Goal: Entertainment & Leisure: Consume media (video, audio)

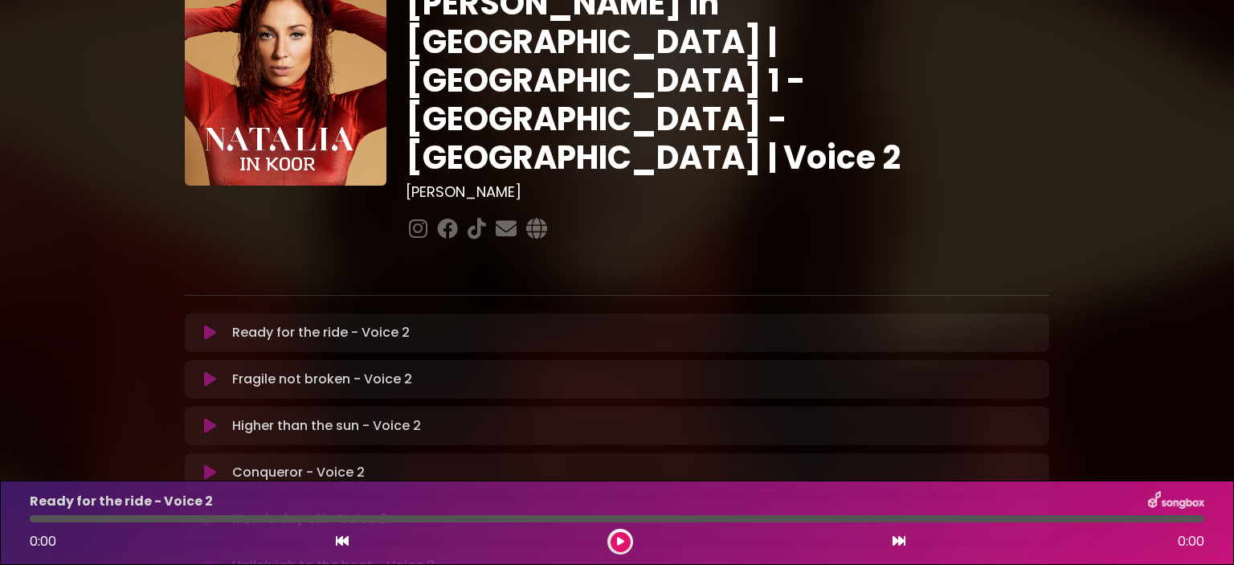
scroll to position [241, 0]
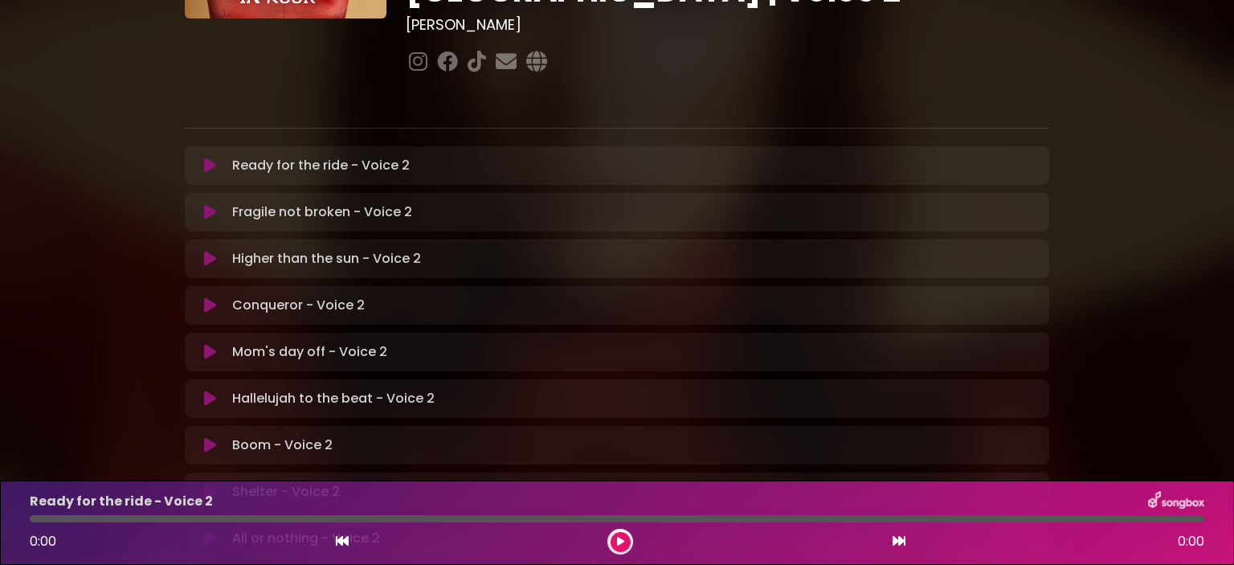
click at [214, 344] on icon at bounding box center [210, 352] width 12 height 16
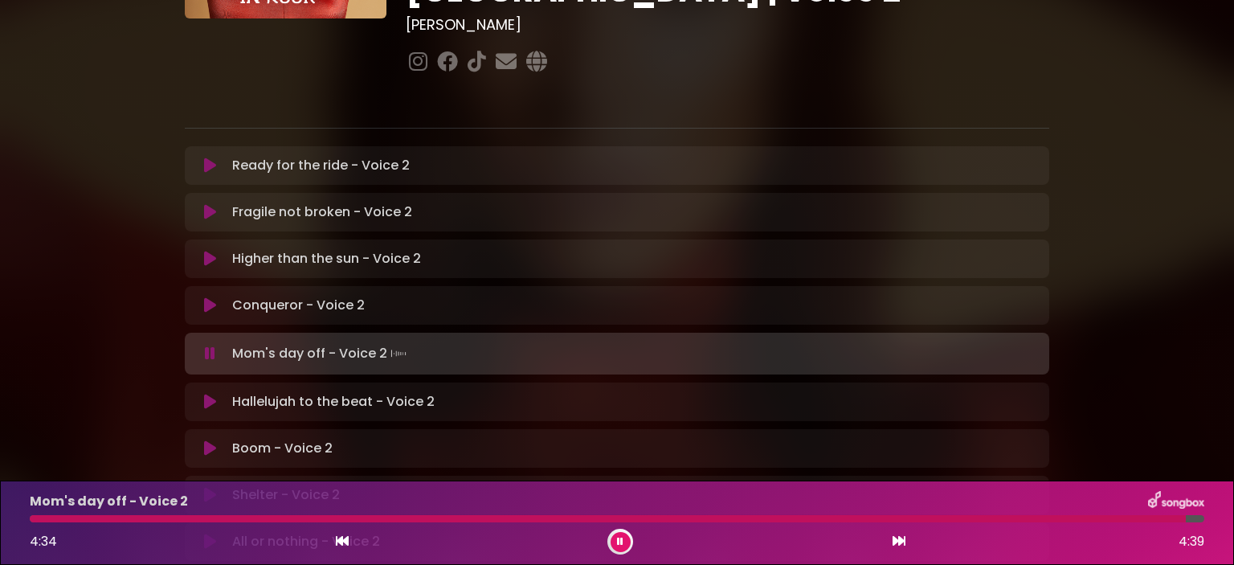
click at [43, 518] on div at bounding box center [617, 518] width 1175 height 7
click at [534, 525] on div "Mom's day off - Voice 2 2:14 4:39" at bounding box center [617, 522] width 1194 height 63
click at [528, 523] on div "Mom's day off - Voice 2 2:14 4:39" at bounding box center [617, 522] width 1194 height 63
click at [522, 521] on div at bounding box center [314, 518] width 569 height 7
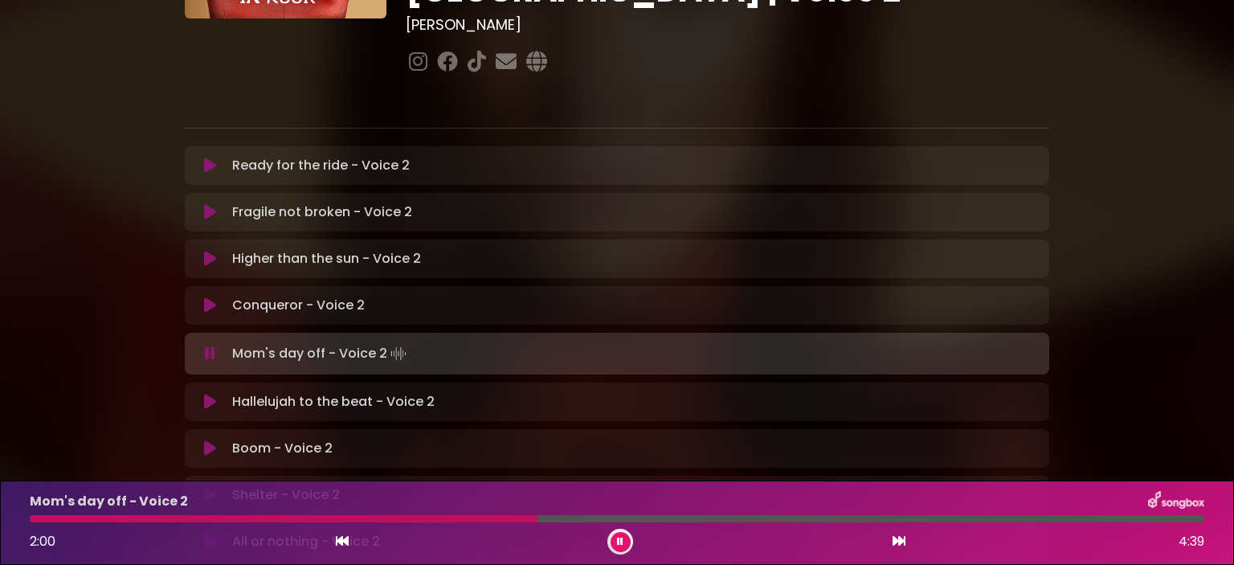
click at [509, 520] on div at bounding box center [284, 518] width 508 height 7
click at [495, 518] on div at bounding box center [311, 518] width 562 height 7
click at [769, 513] on div "Mom's day off - Voice 2 2:40 4:39" at bounding box center [617, 522] width 1194 height 63
click at [770, 517] on div at bounding box center [617, 518] width 1175 height 7
click at [837, 518] on div at bounding box center [617, 518] width 1175 height 7
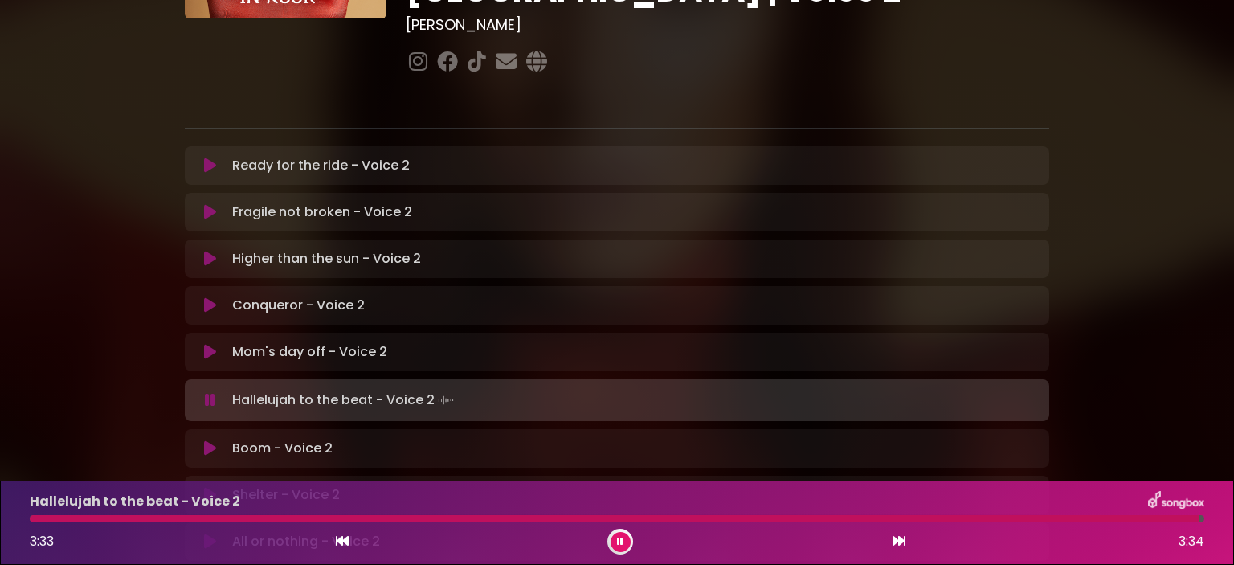
click at [45, 515] on div at bounding box center [615, 518] width 1170 height 7
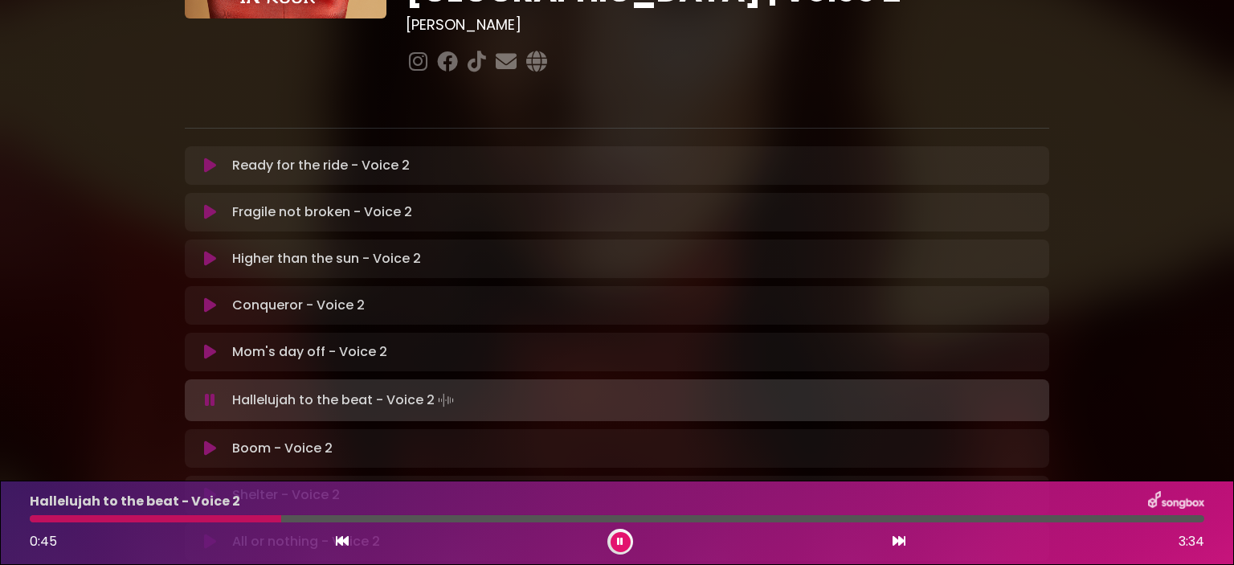
click at [365, 516] on div at bounding box center [617, 518] width 1175 height 7
click at [439, 523] on div "Hallelujah to the beat - Voice 2 1:02 3:34" at bounding box center [617, 522] width 1194 height 63
click at [418, 520] on div at bounding box center [617, 518] width 1175 height 7
click at [447, 520] on div at bounding box center [617, 518] width 1175 height 7
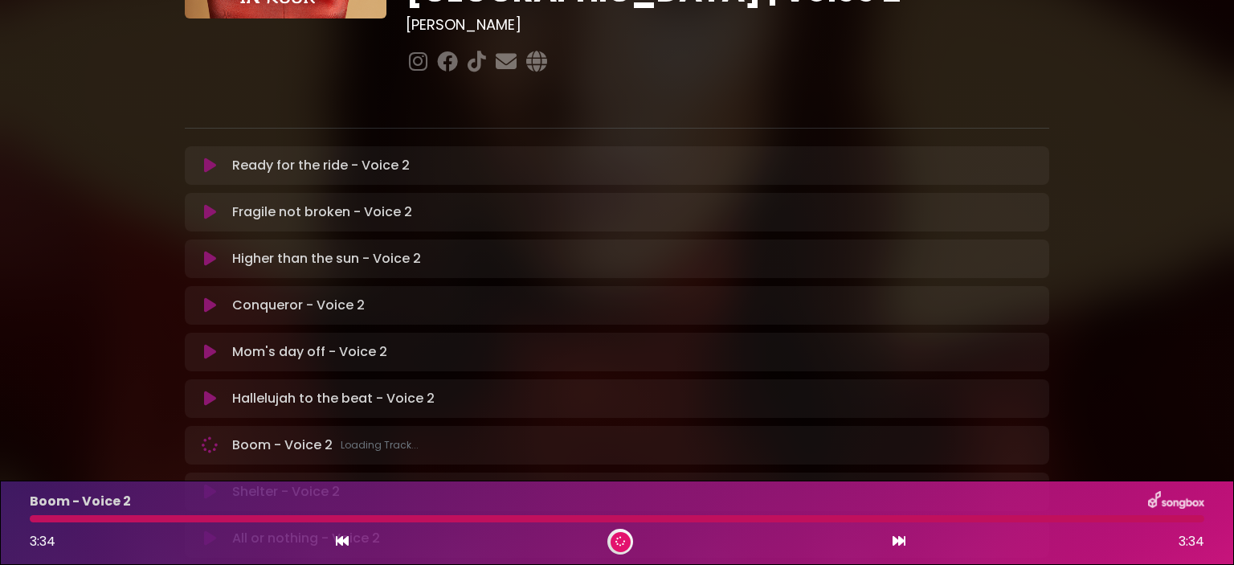
click at [226, 389] on div "Hallelujah to the beat - Voice 2 Loading Track..." at bounding box center [633, 398] width 814 height 19
click at [264, 389] on p "Hallelujah to the beat - Voice 2 Loading Track..." at bounding box center [333, 398] width 203 height 19
click at [265, 389] on p "Hallelujah to the beat - Voice 2 Loading Track..." at bounding box center [333, 398] width 203 height 19
click at [201, 391] on button at bounding box center [209, 399] width 31 height 16
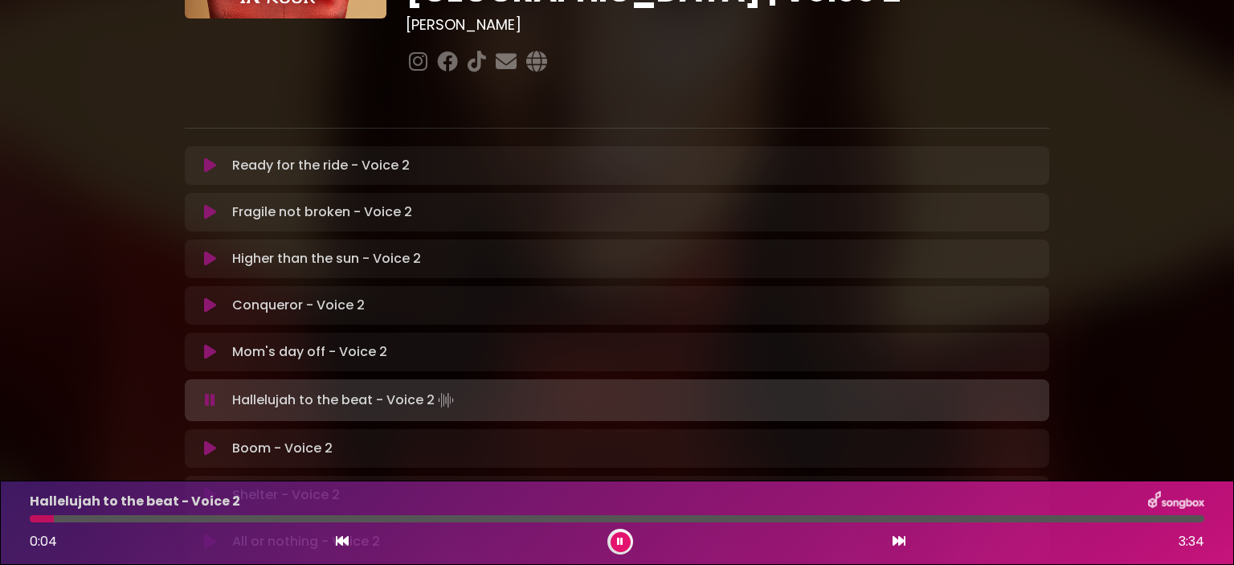
click at [360, 525] on div "Hallelujah to the beat - Voice 2 0:04 3:34" at bounding box center [617, 522] width 1194 height 63
click at [378, 522] on div at bounding box center [617, 518] width 1175 height 7
click at [399, 520] on div at bounding box center [617, 518] width 1175 height 7
click at [433, 513] on div "Hallelujah to the beat - Voice 2 1:08 3:34" at bounding box center [617, 522] width 1194 height 63
click at [429, 519] on div at bounding box center [617, 518] width 1175 height 7
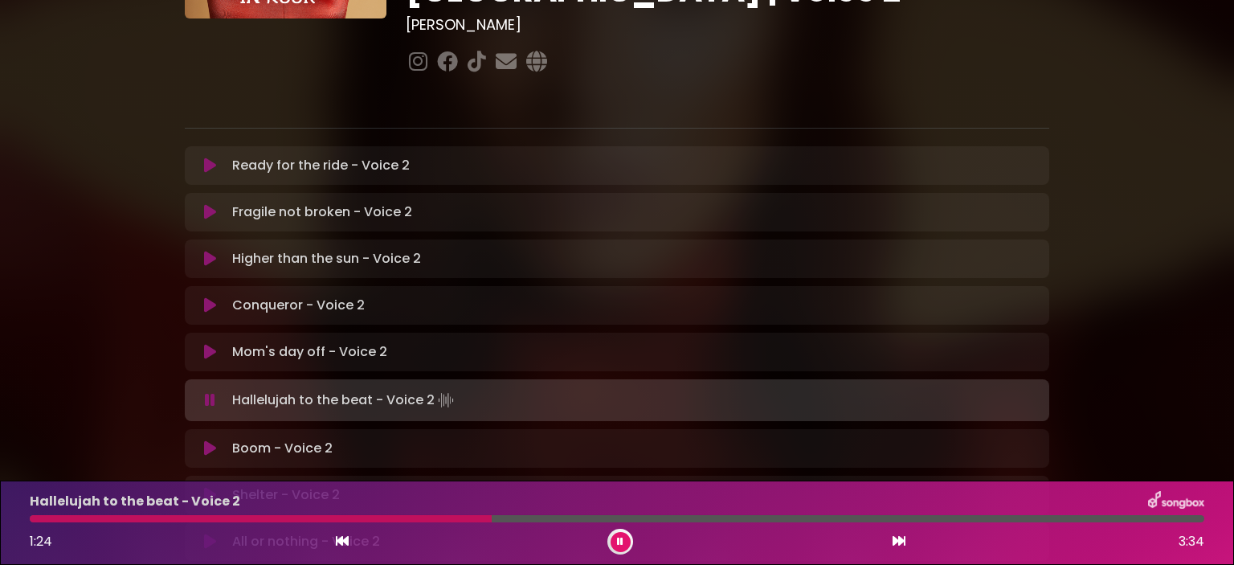
click at [460, 526] on div "Hallelujah to the beat - Voice 2 1:24 3:34" at bounding box center [617, 522] width 1194 height 63
click at [451, 524] on div "Hallelujah to the beat - Voice 2 1:24 3:34" at bounding box center [617, 522] width 1194 height 63
click at [451, 522] on div at bounding box center [263, 518] width 466 height 7
click at [459, 515] on div at bounding box center [617, 518] width 1175 height 7
click at [529, 522] on div at bounding box center [471, 518] width 882 height 7
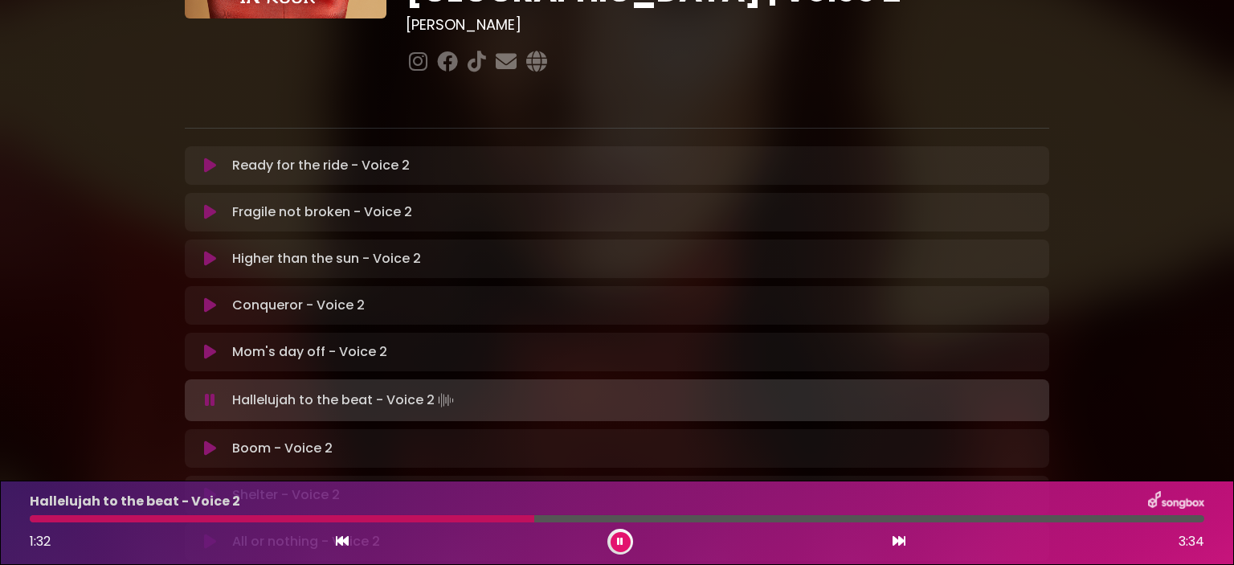
click at [559, 517] on div at bounding box center [617, 518] width 1175 height 7
click at [599, 510] on div "Hallelujah to the beat - Voice 2" at bounding box center [617, 501] width 1194 height 21
click at [635, 508] on div "Hallelujah to the beat - Voice 2" at bounding box center [617, 501] width 1194 height 21
click at [656, 517] on div at bounding box center [617, 518] width 1175 height 7
click at [713, 518] on div at bounding box center [617, 518] width 1175 height 7
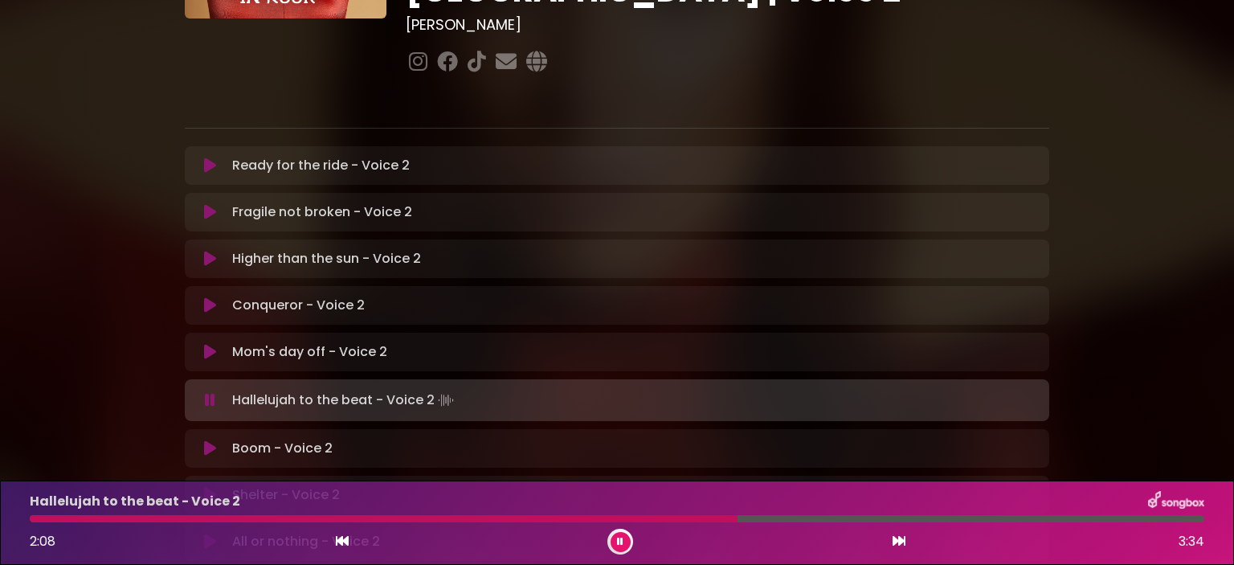
click at [747, 518] on div at bounding box center [617, 518] width 1175 height 7
click at [765, 513] on div "Hallelujah to the beat - Voice 2 2:11 3:34" at bounding box center [617, 522] width 1194 height 63
click at [774, 517] on div at bounding box center [617, 518] width 1175 height 7
click at [743, 520] on div at bounding box center [494, 518] width 928 height 7
click at [748, 516] on div at bounding box center [390, 518] width 720 height 7
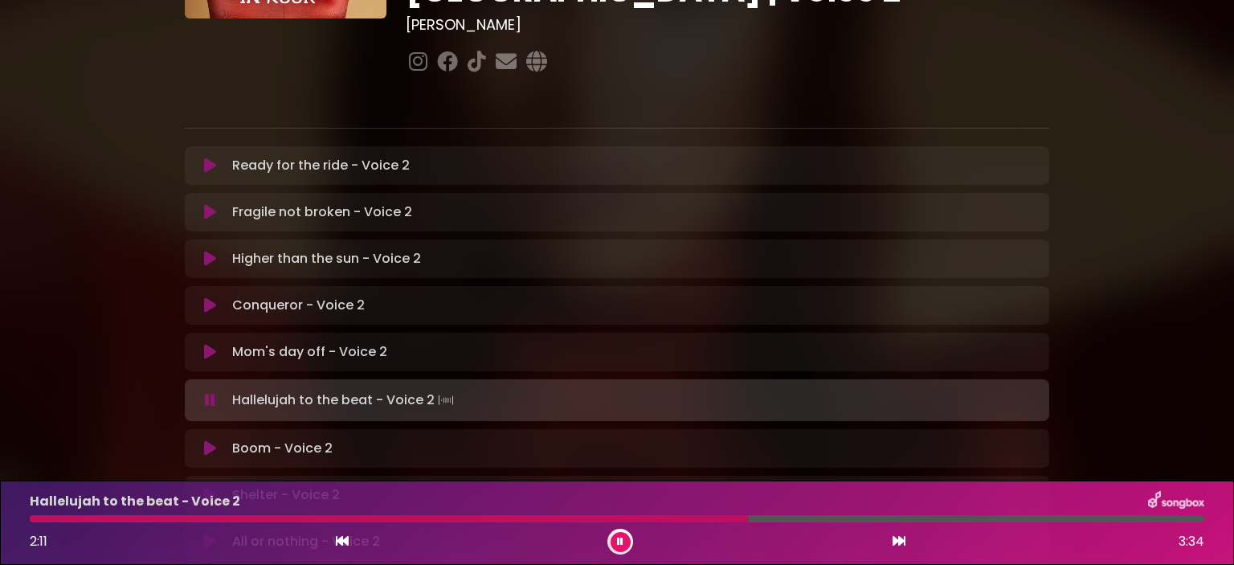
click at [775, 517] on div at bounding box center [617, 518] width 1175 height 7
click at [783, 521] on div at bounding box center [435, 518] width 811 height 7
click at [284, 439] on p "Boom - Voice 2 Loading Track..." at bounding box center [282, 448] width 100 height 19
click at [206, 439] on icon at bounding box center [210, 449] width 18 height 20
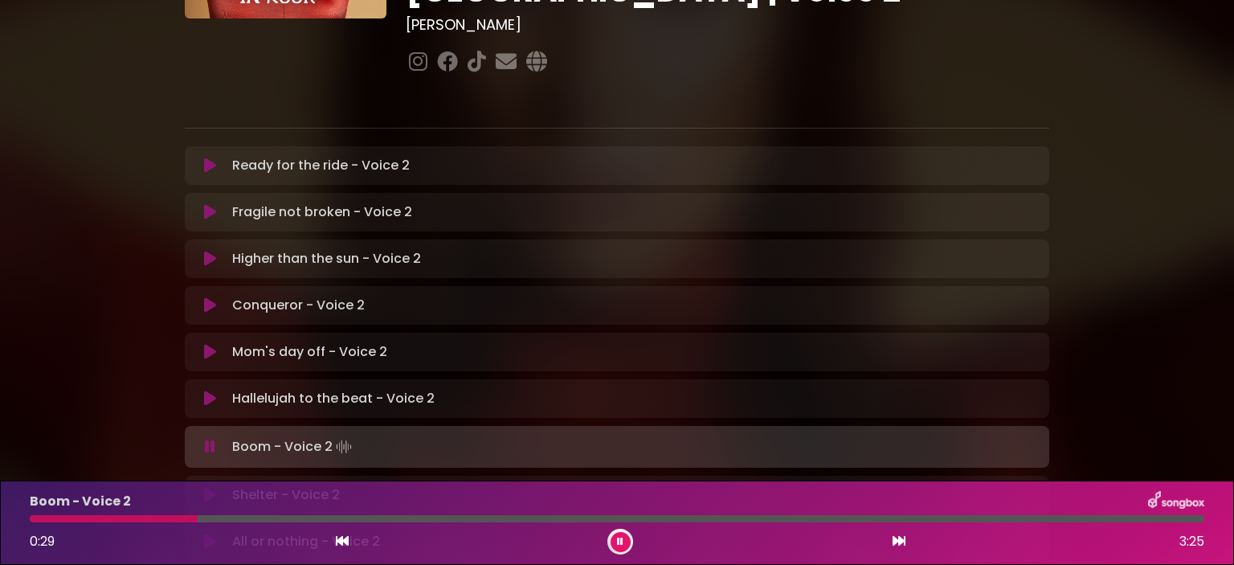
click at [90, 518] on div at bounding box center [114, 518] width 168 height 7
drag, startPoint x: 116, startPoint y: 521, endPoint x: 129, endPoint y: 523, distance: 13.1
click at [116, 521] on div at bounding box center [617, 518] width 1175 height 7
click at [144, 515] on div at bounding box center [617, 518] width 1175 height 7
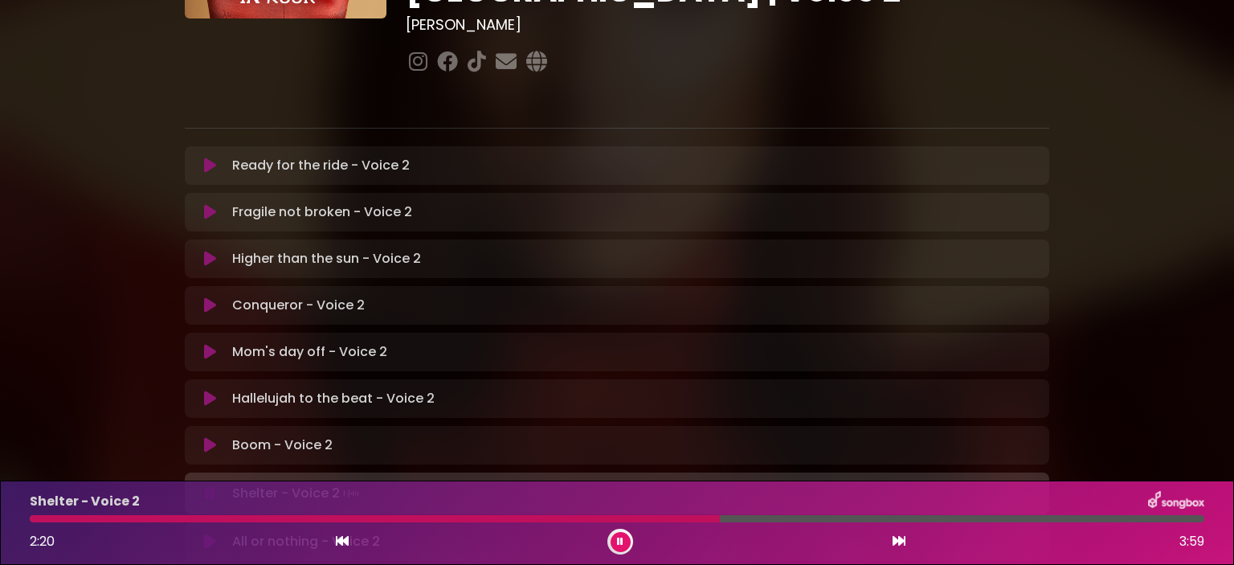
click at [209, 436] on icon at bounding box center [210, 445] width 16 height 19
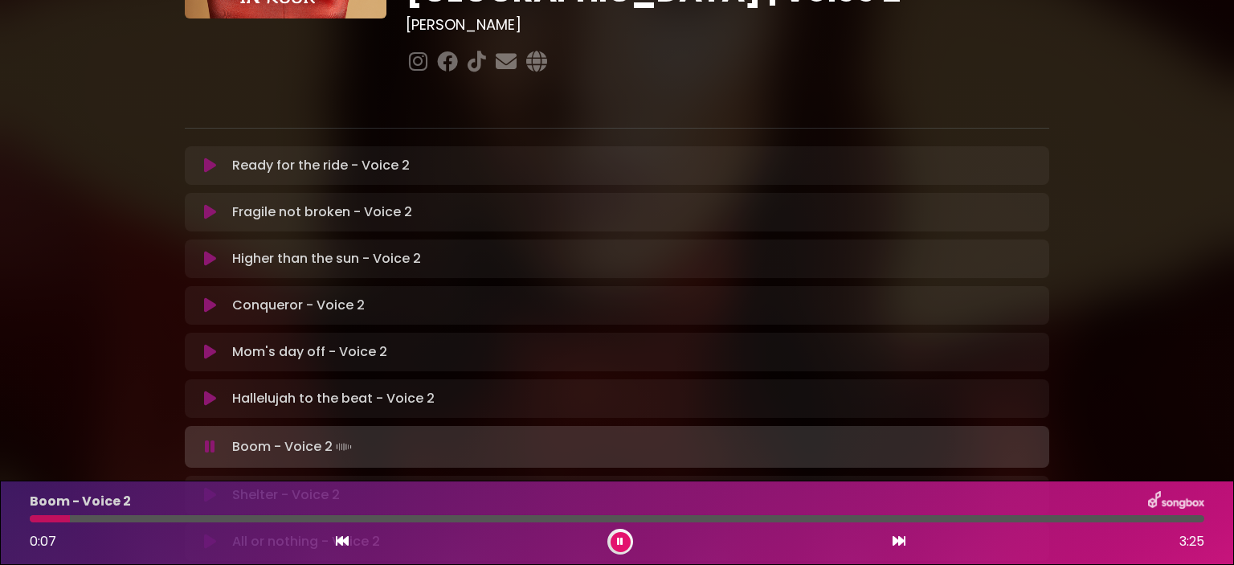
drag, startPoint x: 108, startPoint y: 511, endPoint x: 113, endPoint y: 522, distance: 12.6
click at [109, 513] on div "Boom - Voice 2 0:07 3:25" at bounding box center [617, 522] width 1194 height 63
click at [113, 526] on div "Boom - Voice 2 0:07 3:25" at bounding box center [617, 522] width 1194 height 63
click at [122, 518] on div at bounding box center [617, 518] width 1175 height 7
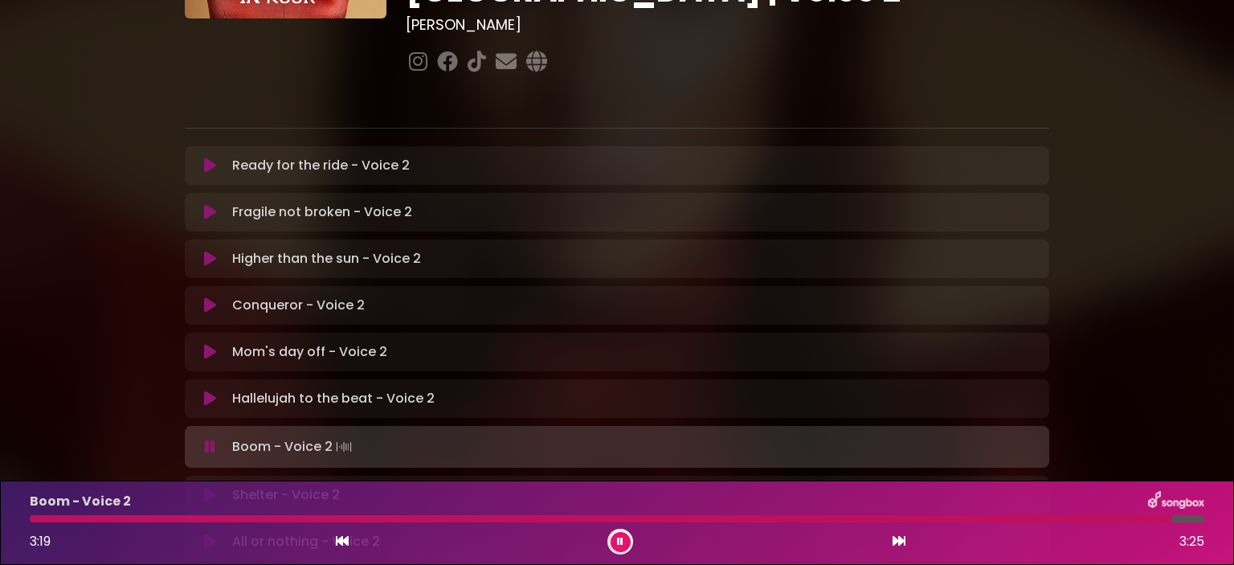
click at [115, 523] on div "Boom - Voice 2 3:19 3:25" at bounding box center [617, 522] width 1194 height 63
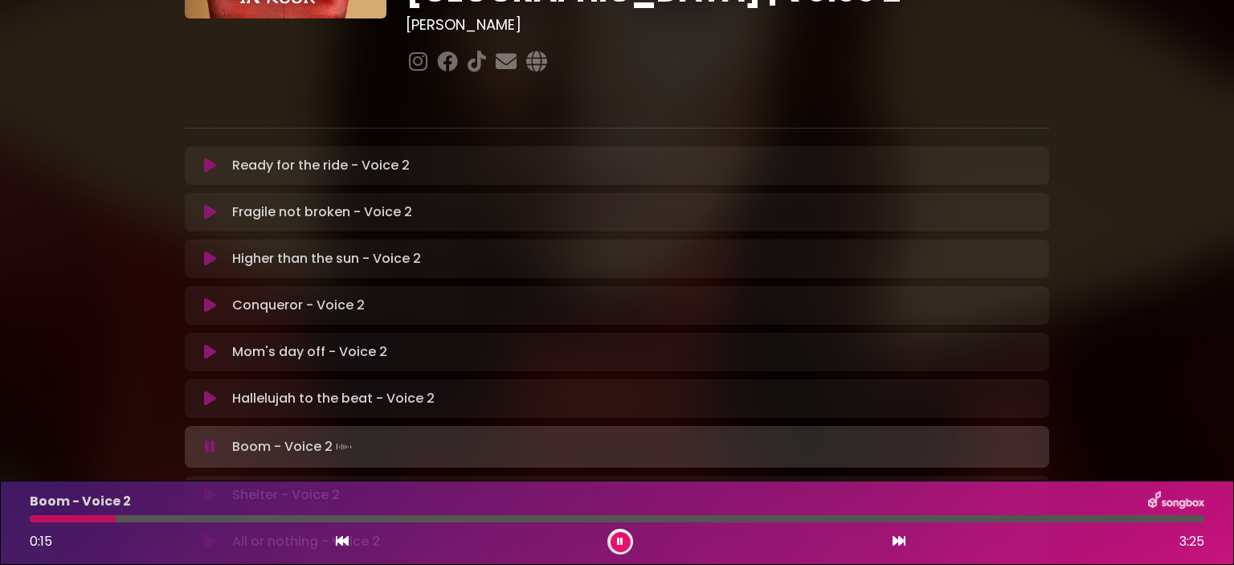
click at [117, 518] on div at bounding box center [617, 518] width 1175 height 7
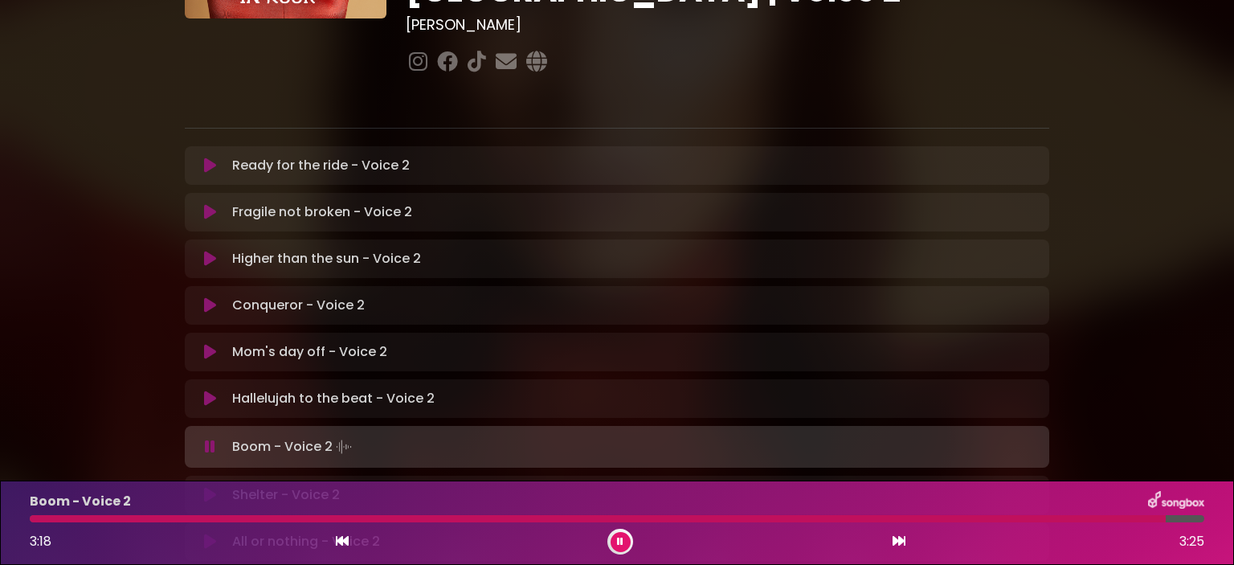
click at [174, 515] on div at bounding box center [598, 518] width 1136 height 7
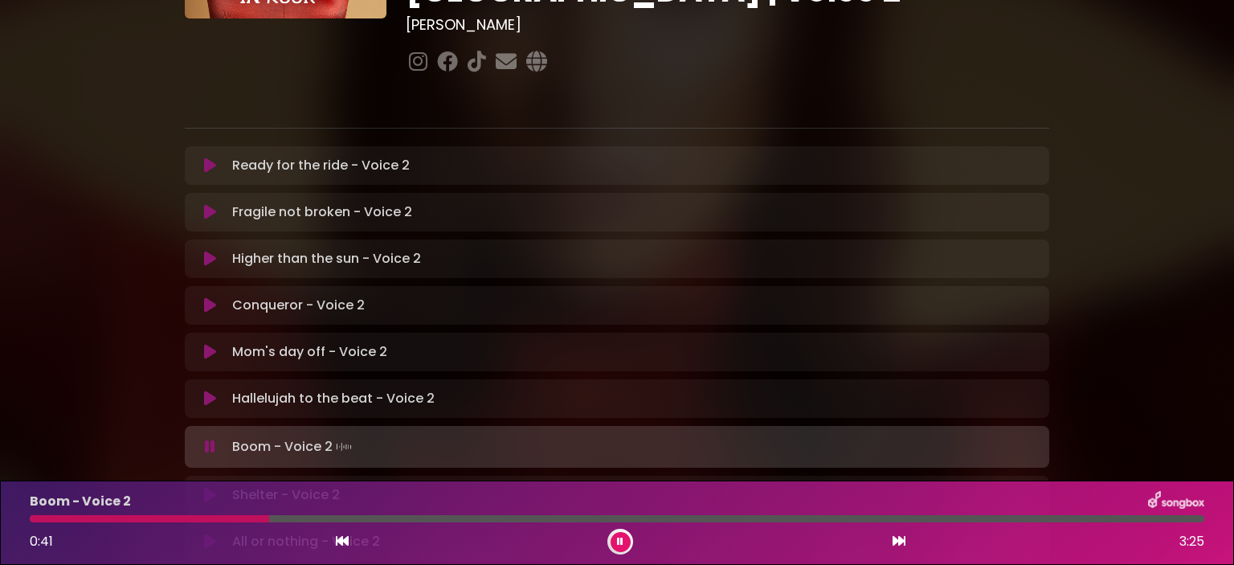
click at [415, 514] on div "Boom - Voice 2 0:41 3:25" at bounding box center [617, 522] width 1194 height 63
click at [415, 523] on div "Boom - Voice 2 0:42 3:25" at bounding box center [617, 522] width 1194 height 63
click at [407, 523] on div "Boom - Voice 2 0:43 3:25" at bounding box center [617, 522] width 1194 height 63
click at [395, 522] on div at bounding box center [617, 518] width 1175 height 7
click at [370, 520] on div at bounding box center [234, 518] width 409 height 7
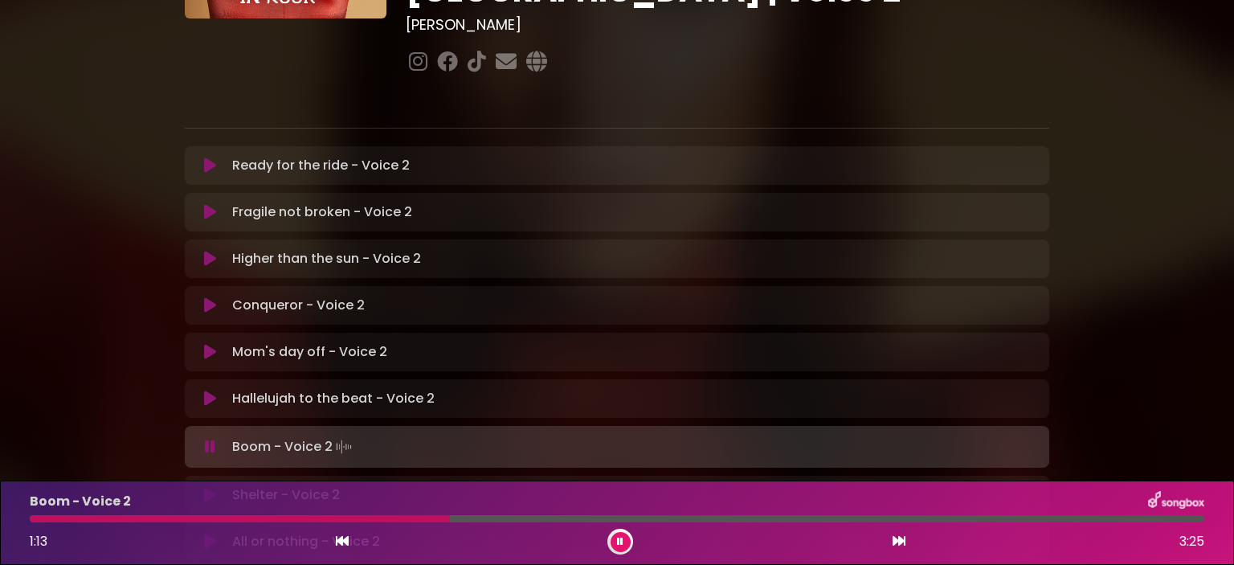
click at [402, 518] on div at bounding box center [240, 518] width 420 height 7
click at [413, 513] on div "Boom - Voice 2 1:20 3:25" at bounding box center [617, 522] width 1194 height 63
click at [420, 520] on div at bounding box center [260, 518] width 461 height 7
click at [428, 516] on div at bounding box center [309, 518] width 558 height 7
click at [395, 520] on div at bounding box center [240, 518] width 421 height 7
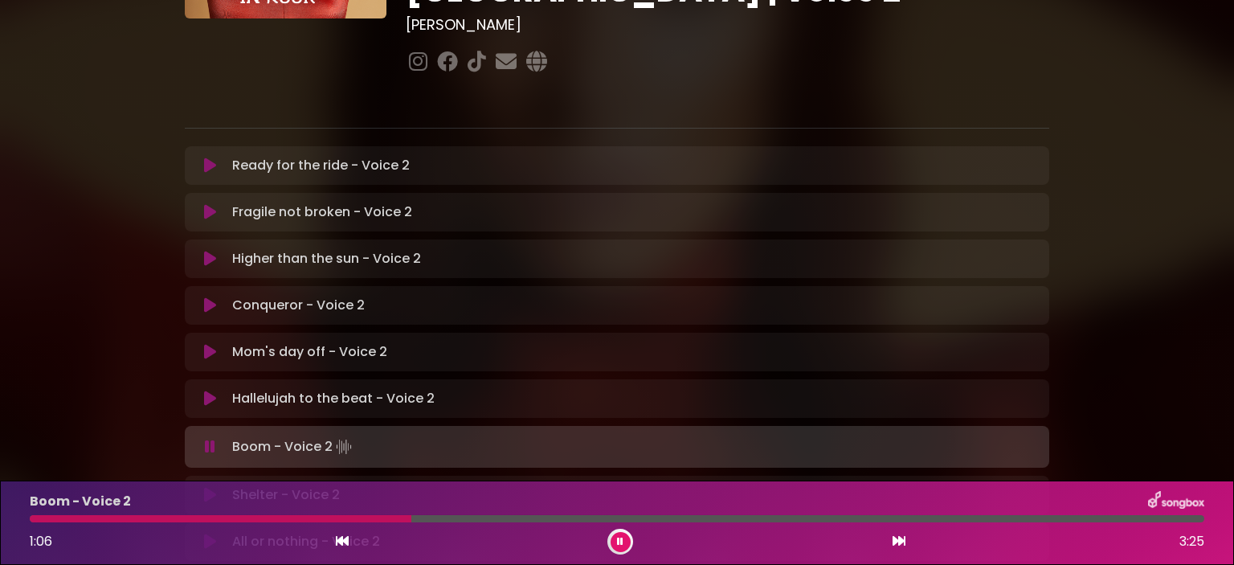
click at [411, 517] on div at bounding box center [617, 518] width 1175 height 7
click at [468, 516] on div at bounding box center [470, 518] width 881 height 7
drag, startPoint x: 444, startPoint y: 522, endPoint x: 532, endPoint y: 518, distance: 87.7
click at [447, 521] on div at bounding box center [253, 518] width 447 height 7
click at [532, 518] on div at bounding box center [617, 518] width 1175 height 7
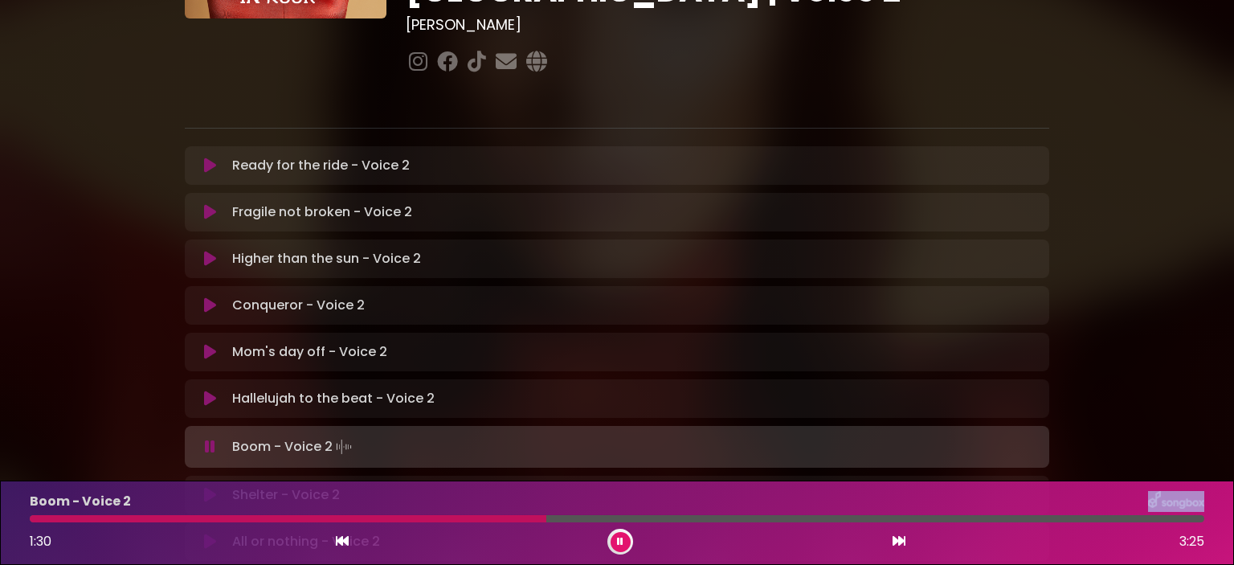
click at [685, 517] on div "Boom - Voice 2 1:30 3:25" at bounding box center [617, 522] width 1194 height 63
click at [686, 517] on div at bounding box center [617, 518] width 1175 height 7
click at [792, 511] on div "Boom - Voice 2" at bounding box center [617, 501] width 1194 height 21
click at [785, 514] on div "Boom - Voice 2 1:55 3:25" at bounding box center [617, 522] width 1194 height 63
click at [792, 520] on div at bounding box center [617, 518] width 1175 height 7
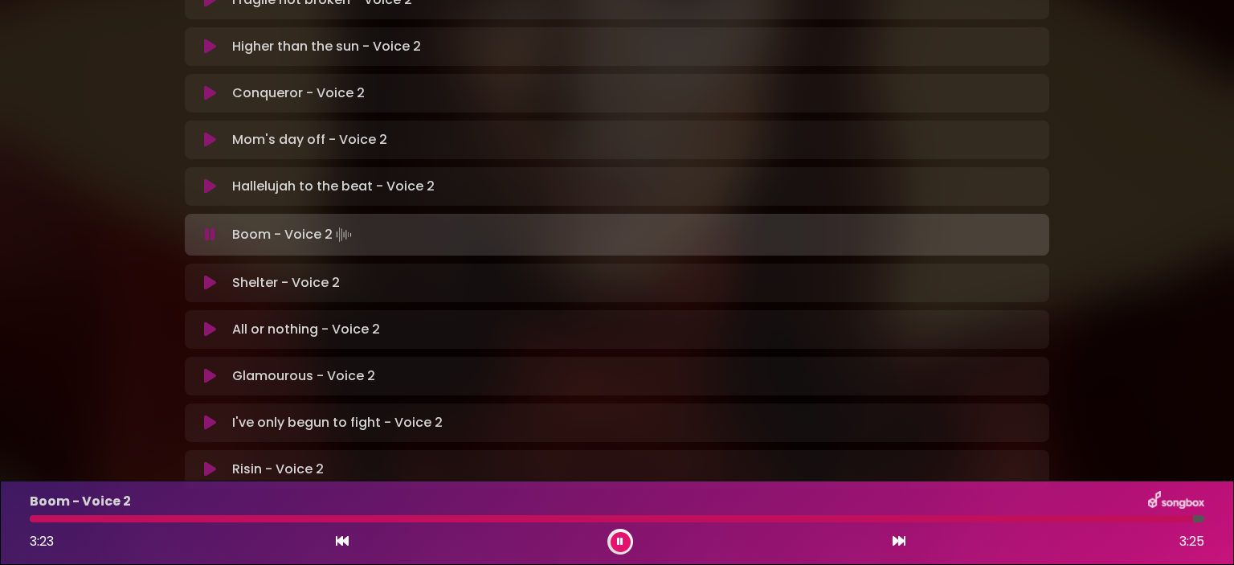
scroll to position [482, 0]
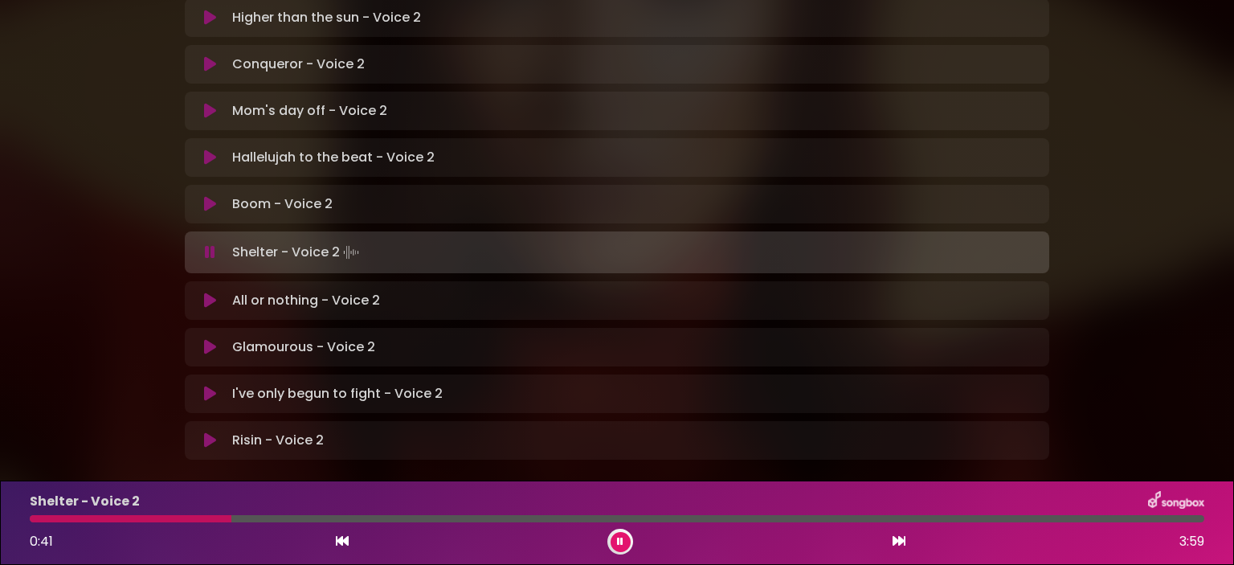
click at [179, 514] on div "Shelter - Voice 2 0:41 3:59" at bounding box center [617, 522] width 1194 height 63
click at [186, 514] on div "Shelter - Voice 2 0:41 3:59" at bounding box center [617, 522] width 1194 height 63
click at [229, 517] on div at bounding box center [133, 518] width 206 height 7
click at [203, 518] on div at bounding box center [131, 518] width 203 height 7
click at [181, 514] on div "Shelter - Voice 2 0:39 3:59" at bounding box center [617, 522] width 1194 height 63
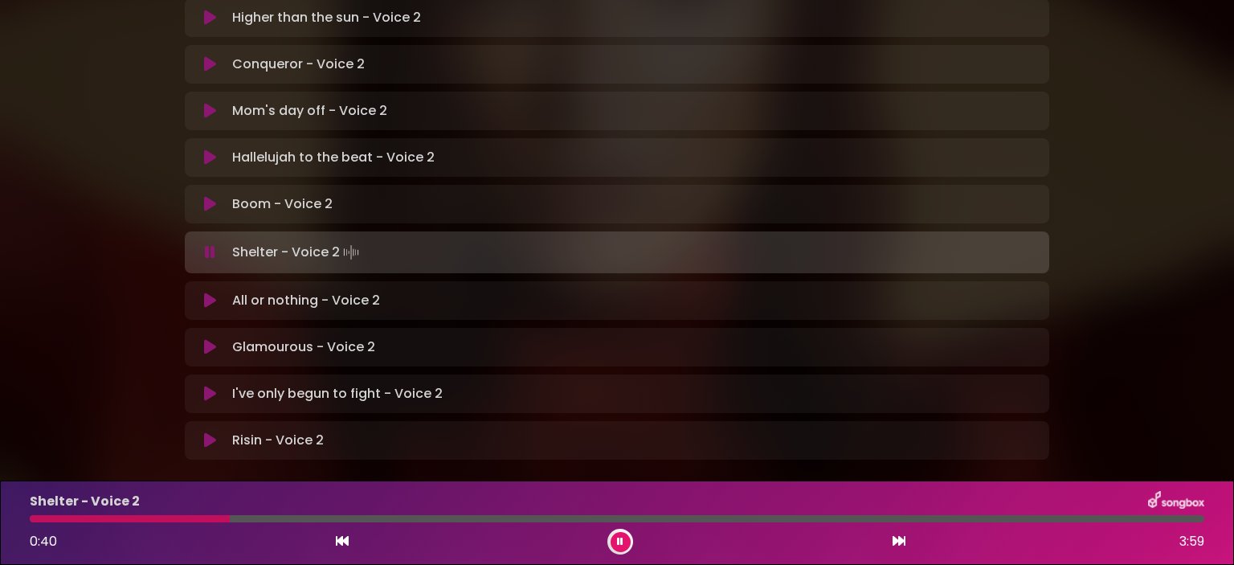
click at [148, 522] on div at bounding box center [130, 518] width 200 height 7
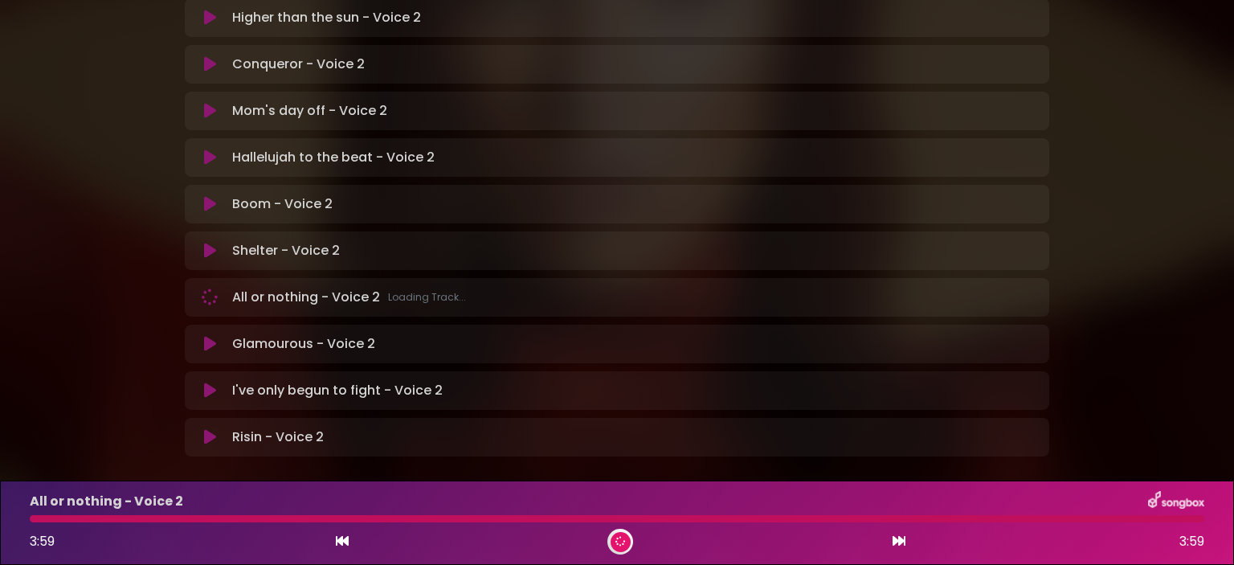
click at [219, 517] on div at bounding box center [617, 518] width 1175 height 7
click at [190, 526] on div "All or nothing - Voice 2 3:59 3:59" at bounding box center [617, 522] width 1194 height 63
click at [186, 520] on div at bounding box center [617, 518] width 1175 height 7
click at [170, 522] on div at bounding box center [617, 518] width 1175 height 7
click at [166, 520] on div at bounding box center [617, 518] width 1175 height 7
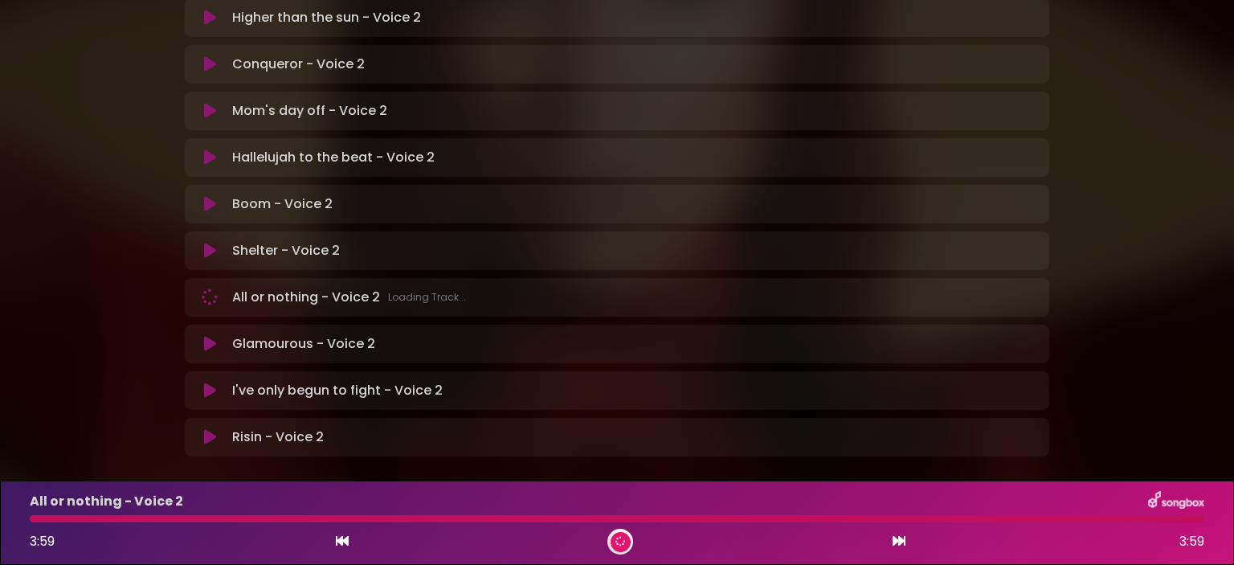
click at [166, 520] on div at bounding box center [617, 518] width 1175 height 7
click at [207, 243] on icon at bounding box center [210, 251] width 12 height 16
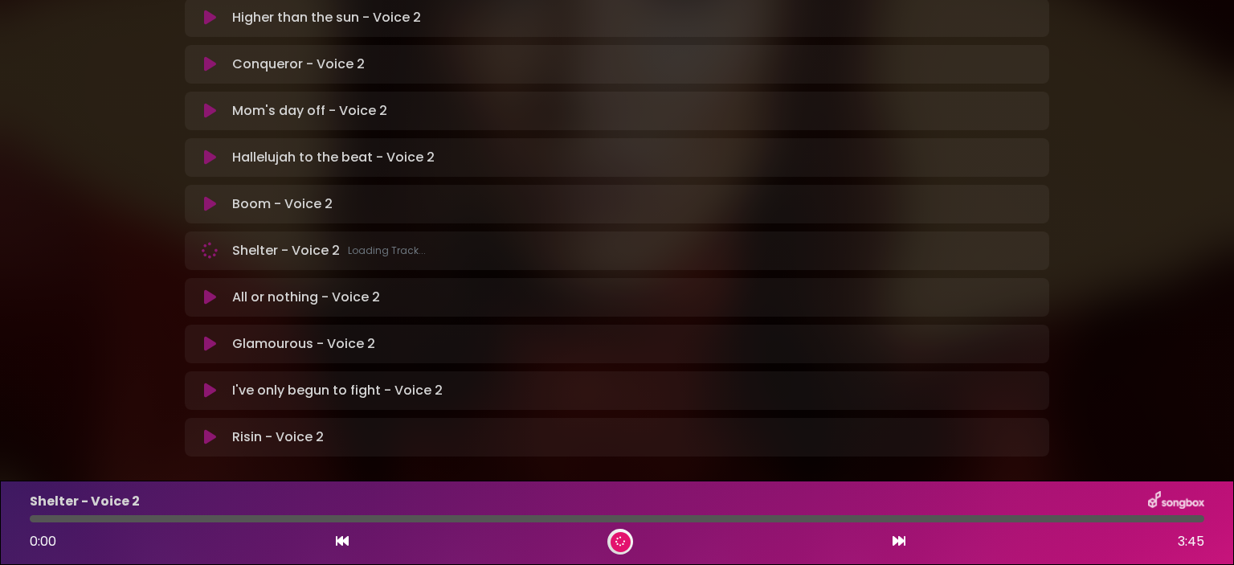
click at [132, 519] on div at bounding box center [617, 518] width 1175 height 7
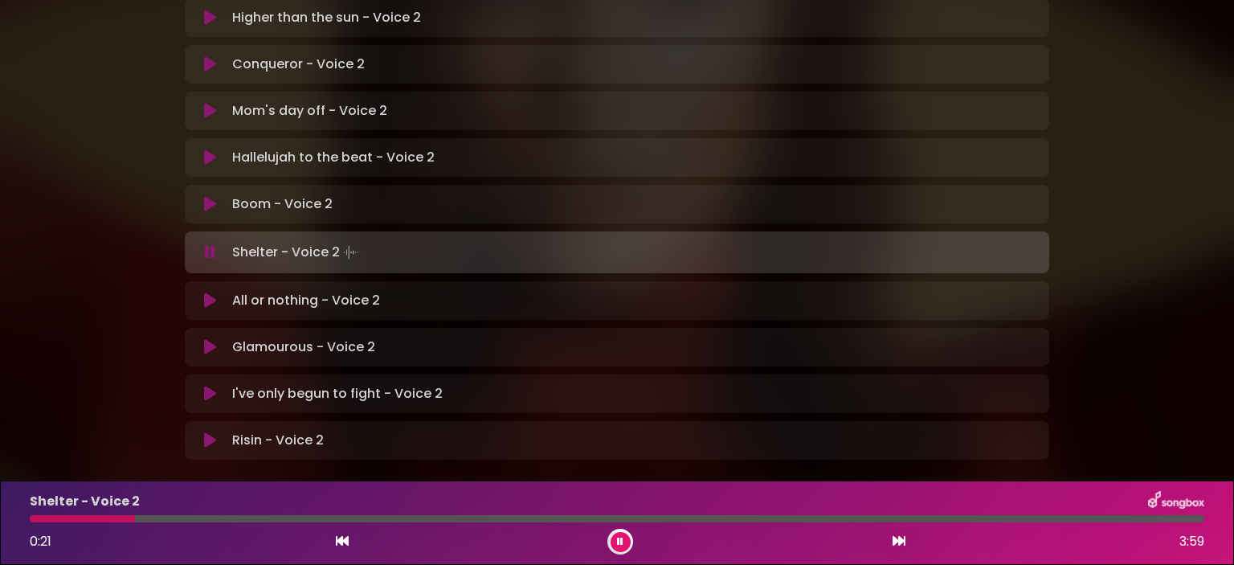
click at [210, 519] on div at bounding box center [617, 518] width 1175 height 7
click at [188, 520] on div at bounding box center [121, 518] width 183 height 7
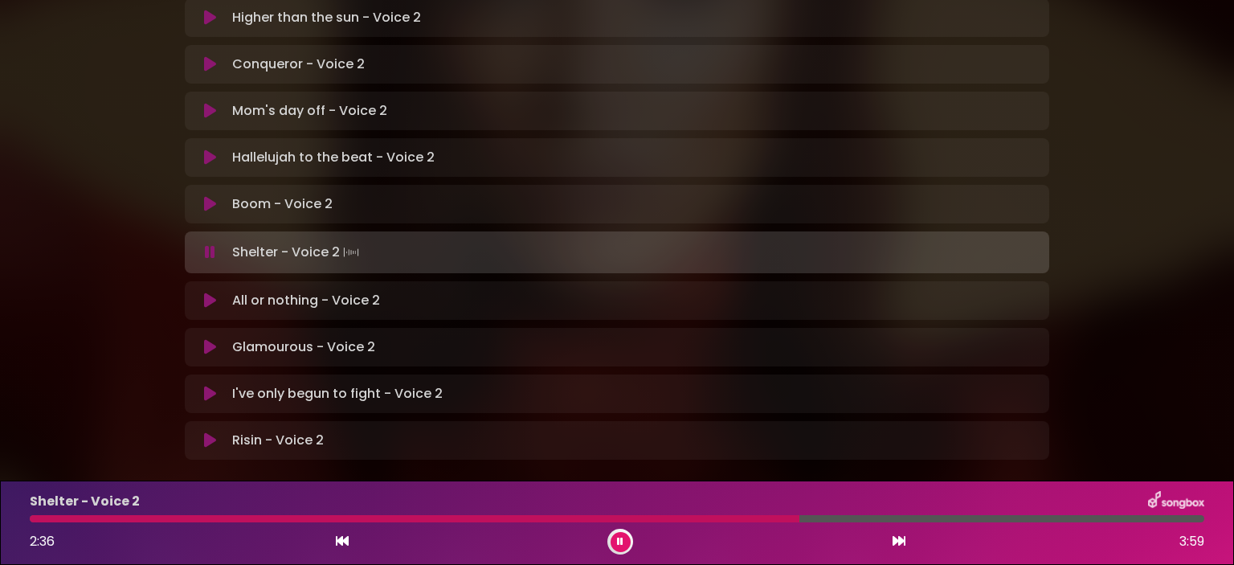
click at [891, 517] on div at bounding box center [617, 518] width 1175 height 7
click at [933, 519] on div at bounding box center [617, 518] width 1175 height 7
click at [622, 542] on icon at bounding box center [620, 541] width 8 height 10
